Goal: Navigation & Orientation: Find specific page/section

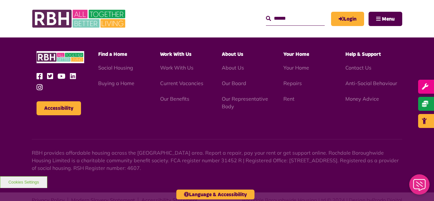
scroll to position [647, 0]
click at [173, 80] on link "Current Vacancies" at bounding box center [181, 83] width 43 height 6
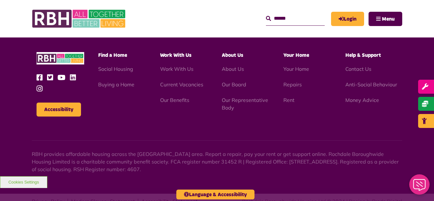
scroll to position [747, 0]
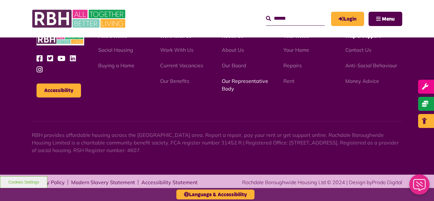
click at [240, 82] on link "Our Representative Body" at bounding box center [245, 85] width 46 height 14
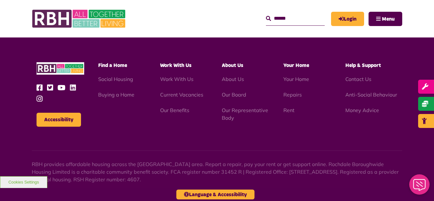
scroll to position [1847, 0]
